Goal: Task Accomplishment & Management: Check status

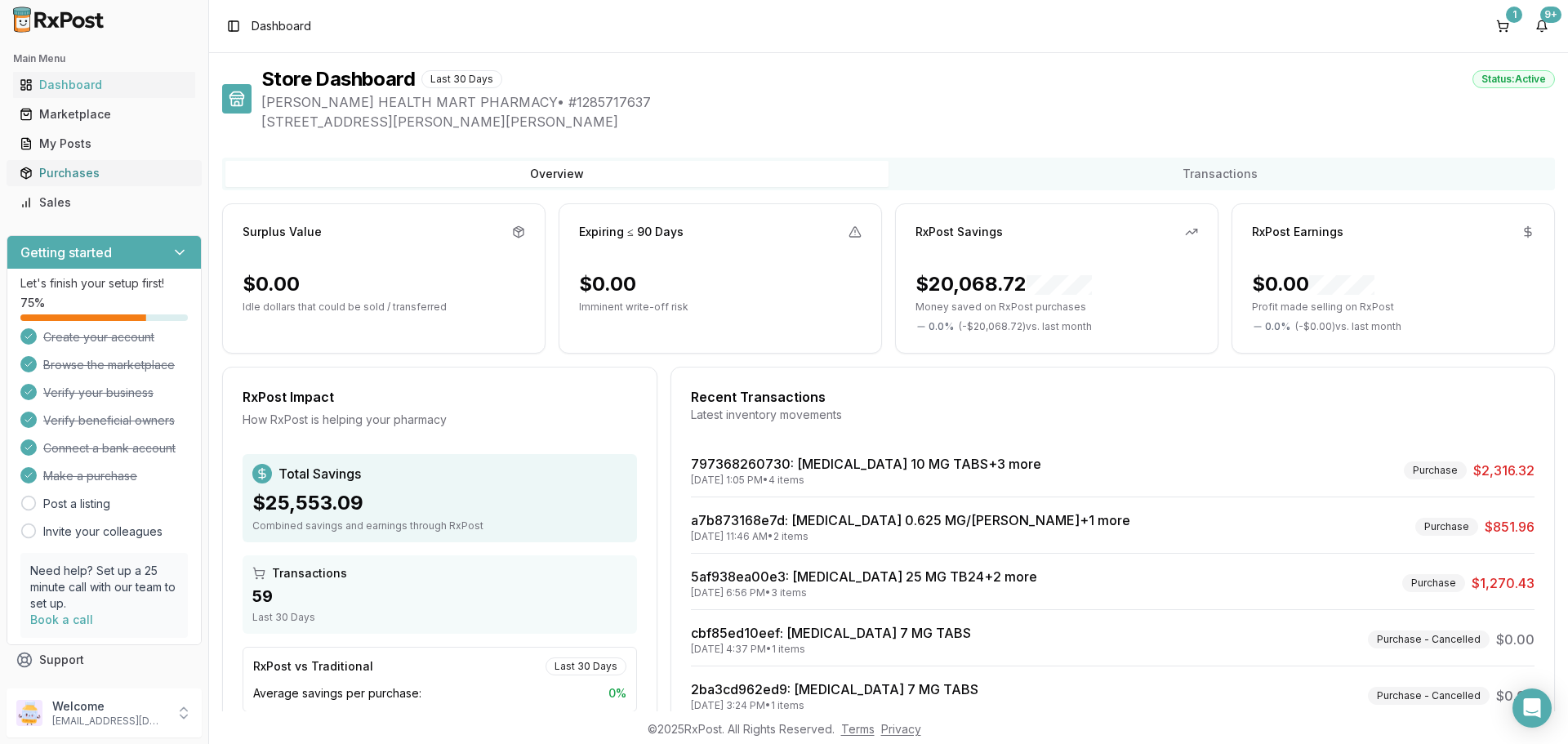
click at [84, 165] on div "Purchases" at bounding box center [104, 173] width 169 height 16
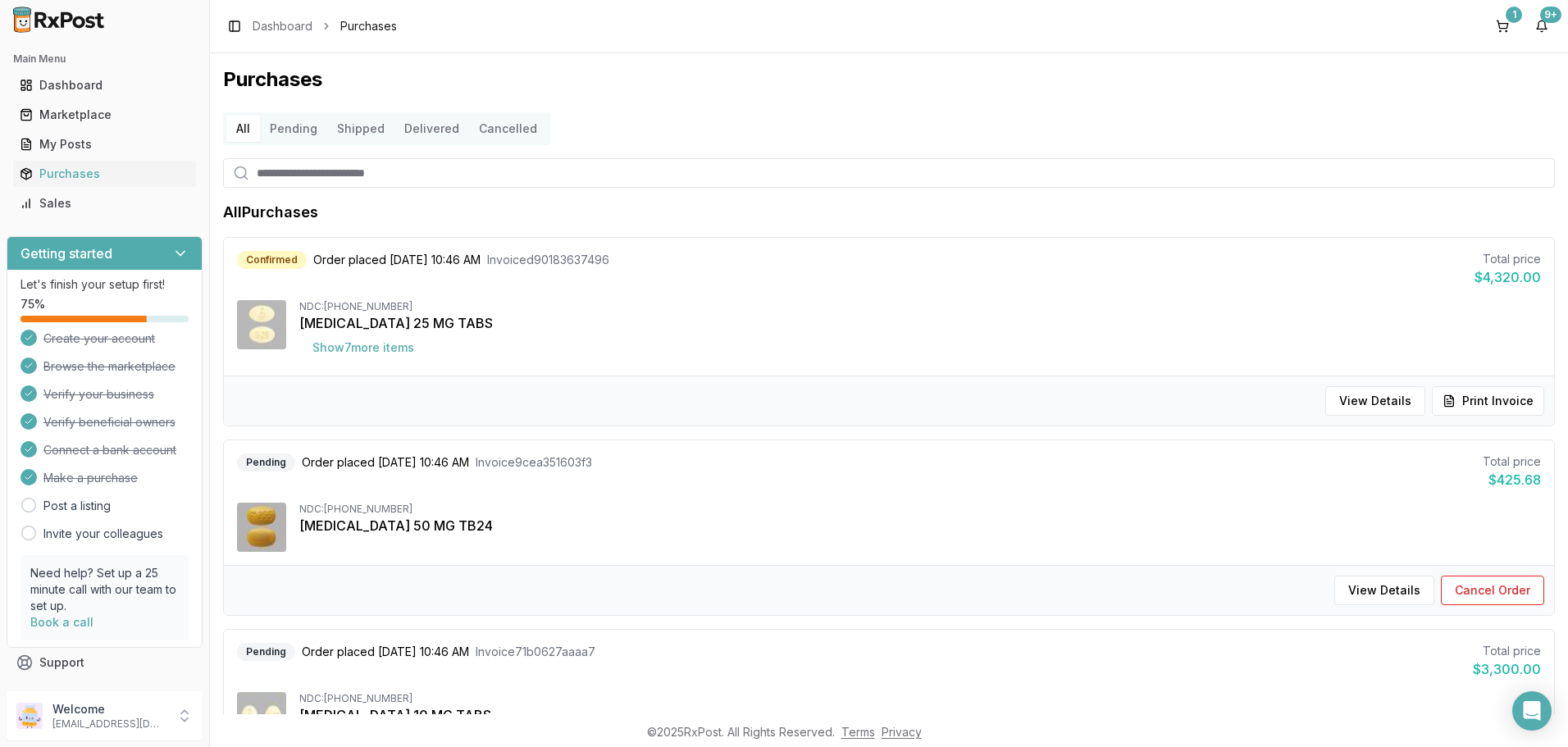
click at [403, 171] on input "search" at bounding box center [889, 173] width 1332 height 30
type input "*******"
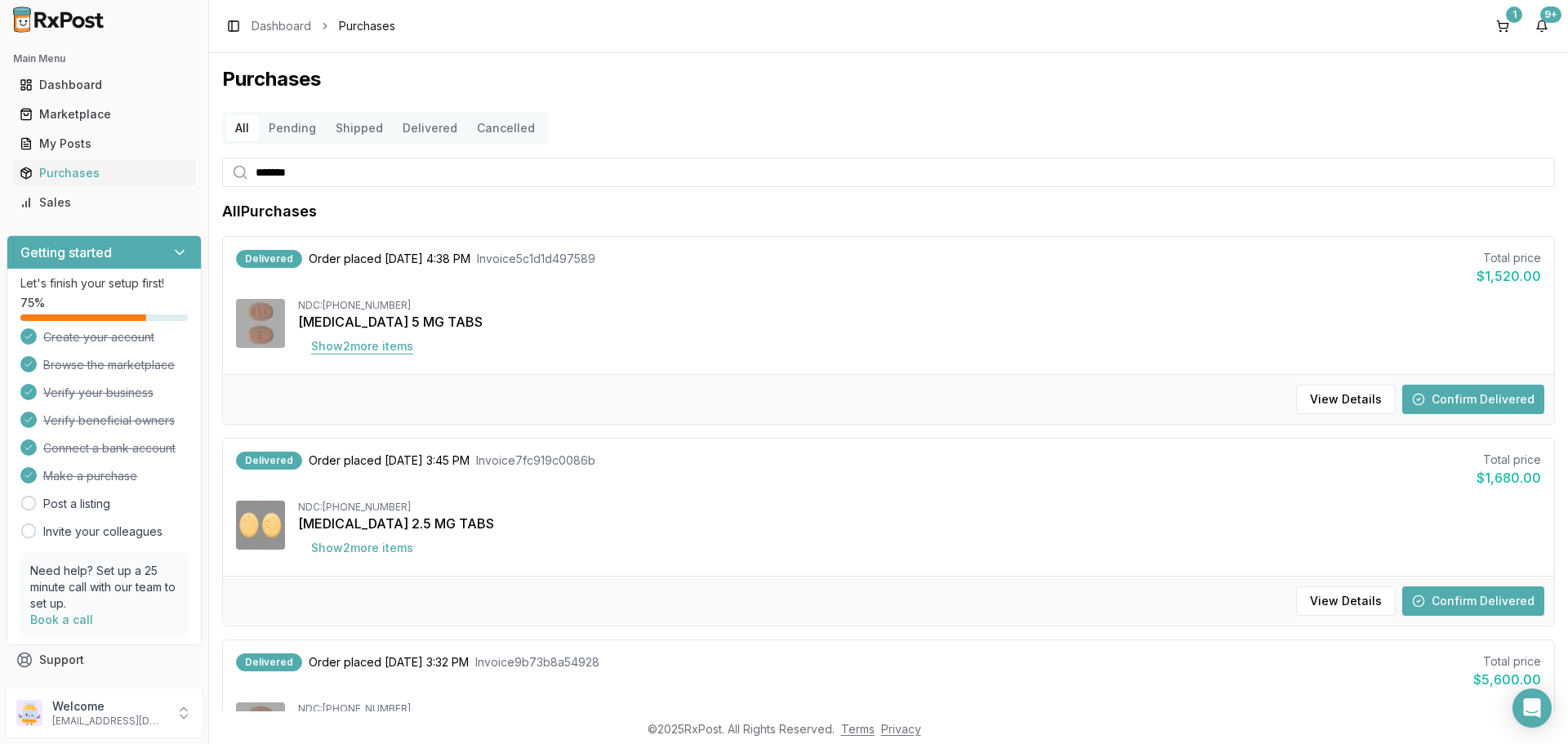
click at [384, 346] on button "Show 2 more item s" at bounding box center [362, 346] width 128 height 30
